Goal: Check status: Check status

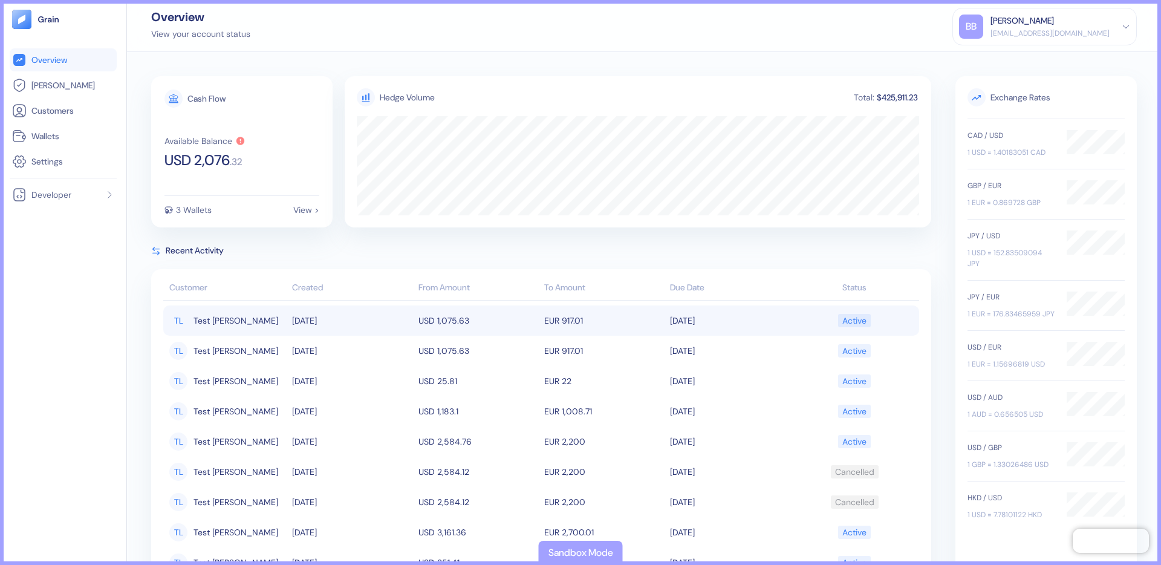
click at [299, 325] on td "10/10/2025" at bounding box center [352, 320] width 126 height 30
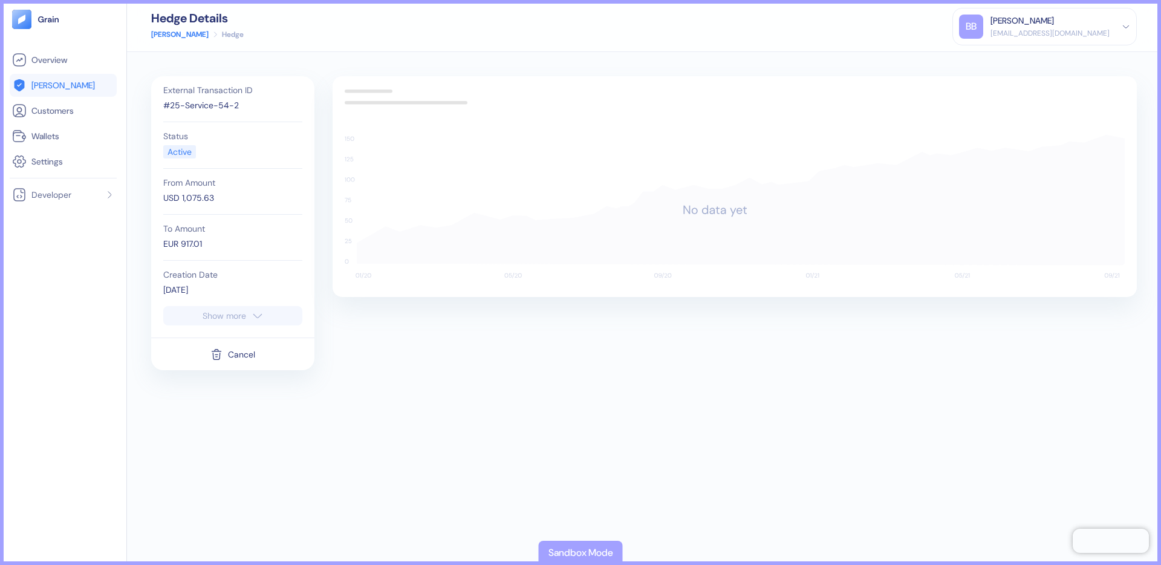
click at [165, 40] on div "Hedge Details Hedges Hedge BB Brayan Bonilla brayan@ultimatejetvacations.com Si…" at bounding box center [644, 26] width 1034 height 52
click at [165, 36] on link "[PERSON_NAME]" at bounding box center [179, 34] width 57 height 11
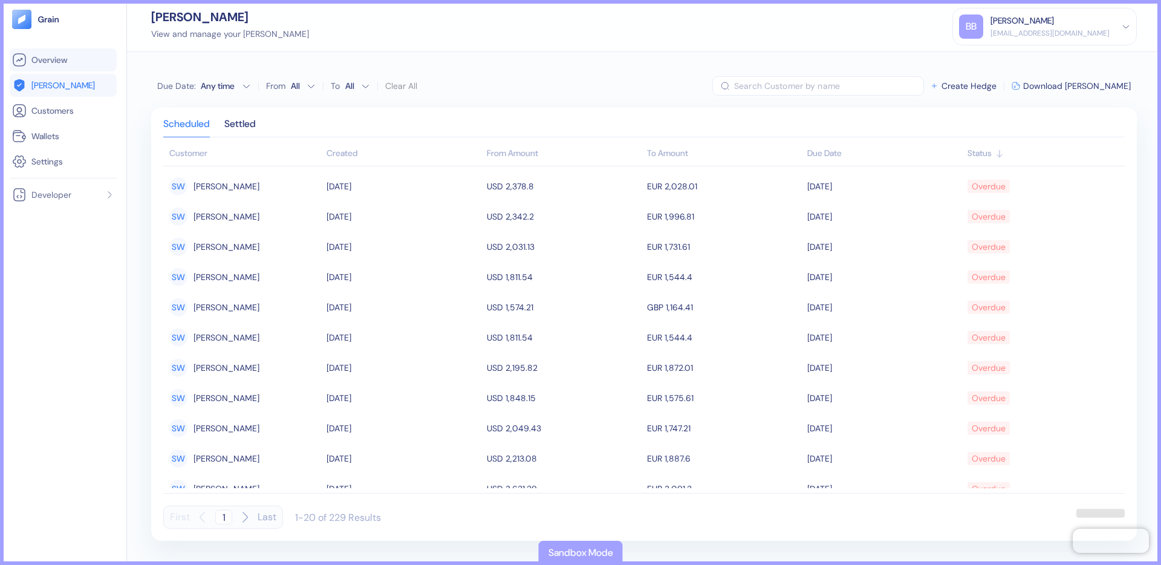
click at [52, 62] on span "Overview" at bounding box center [49, 60] width 36 height 12
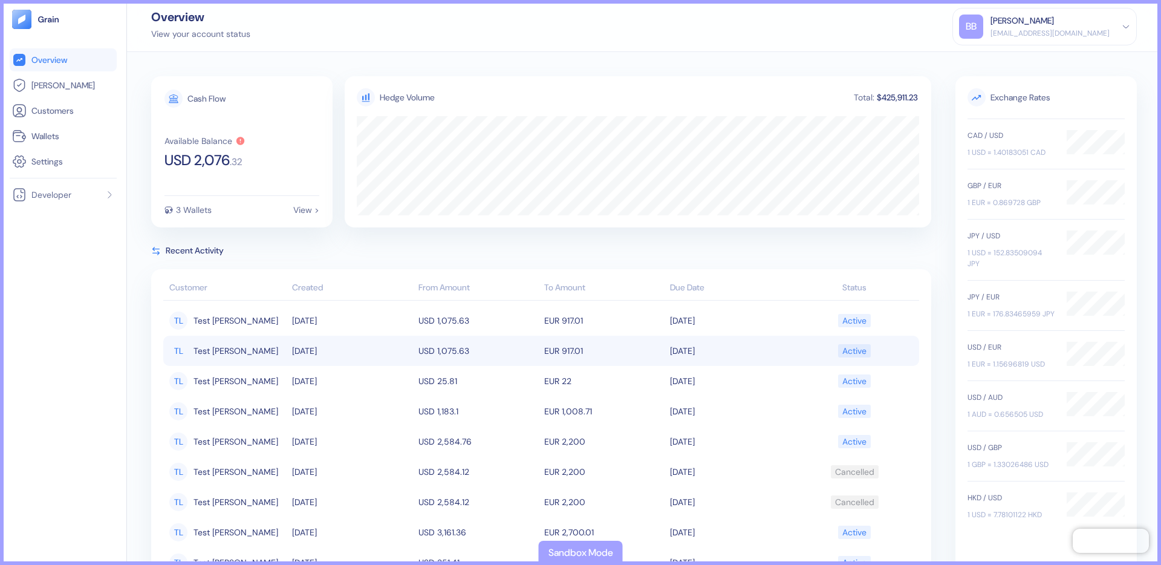
click at [338, 343] on td "[DATE]" at bounding box center [352, 351] width 126 height 30
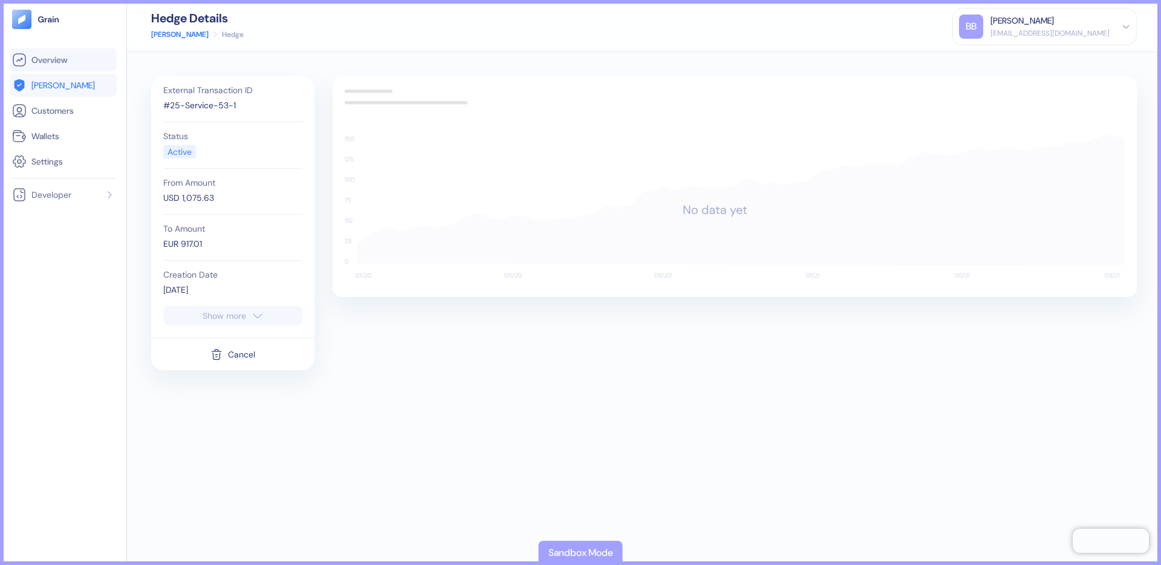
click at [49, 57] on span "Overview" at bounding box center [49, 60] width 36 height 12
